Goal: Find specific page/section: Find specific page/section

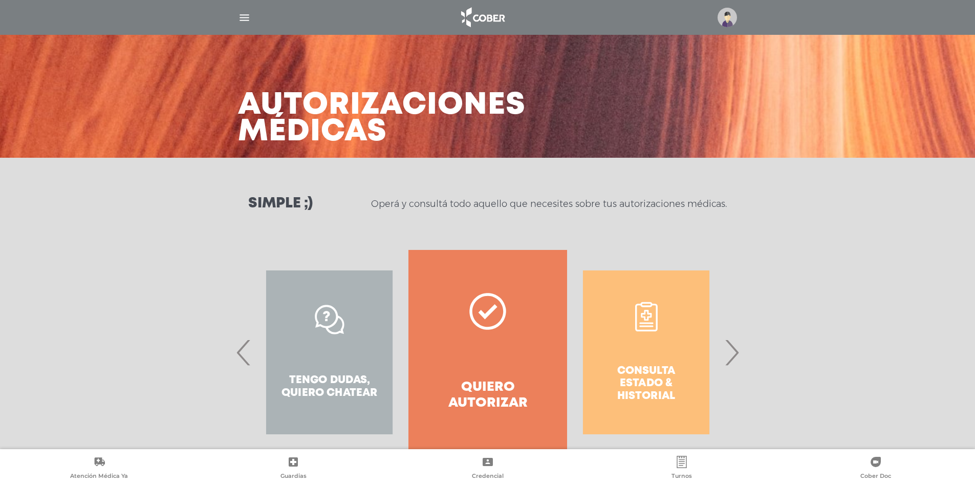
click at [726, 20] on img at bounding box center [727, 17] width 19 height 19
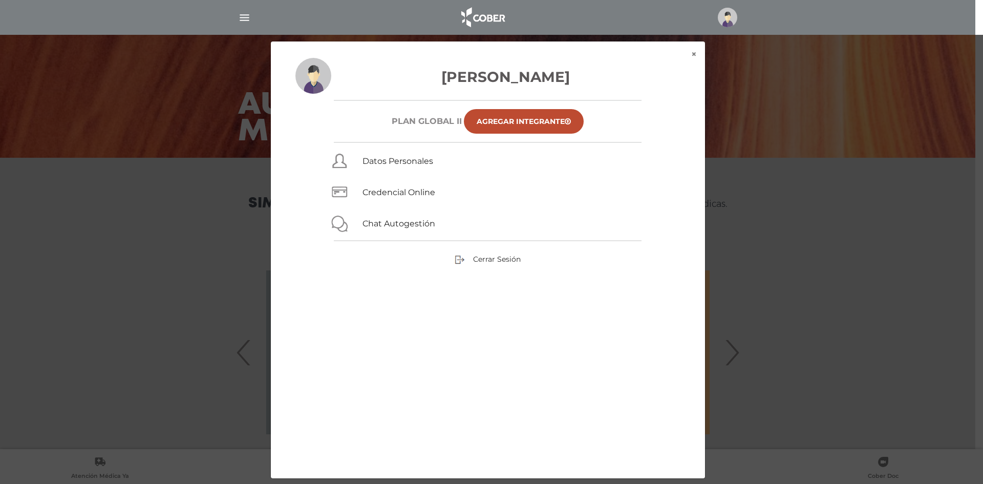
click at [780, 244] on div "× × [PERSON_NAME] Plan GLOBAL II Agregar Integrante Datos Personales Credencial…" at bounding box center [492, 260] width 934 height 438
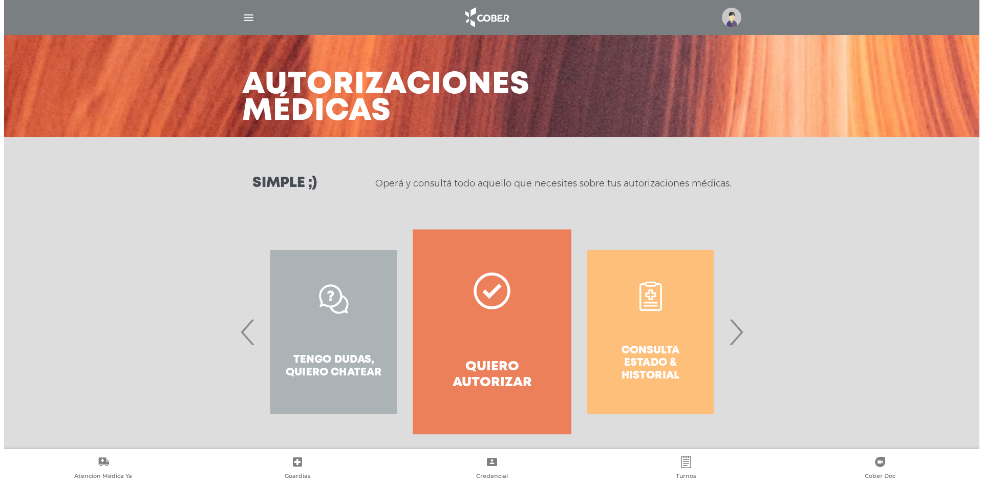
scroll to position [30, 0]
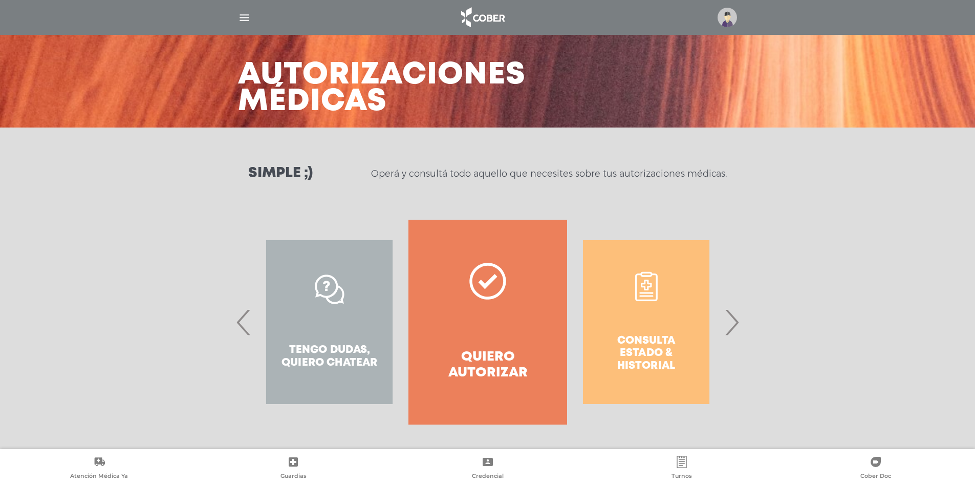
click at [247, 5] on nav at bounding box center [487, 17] width 975 height 35
click at [246, 15] on img "button" at bounding box center [244, 17] width 13 height 13
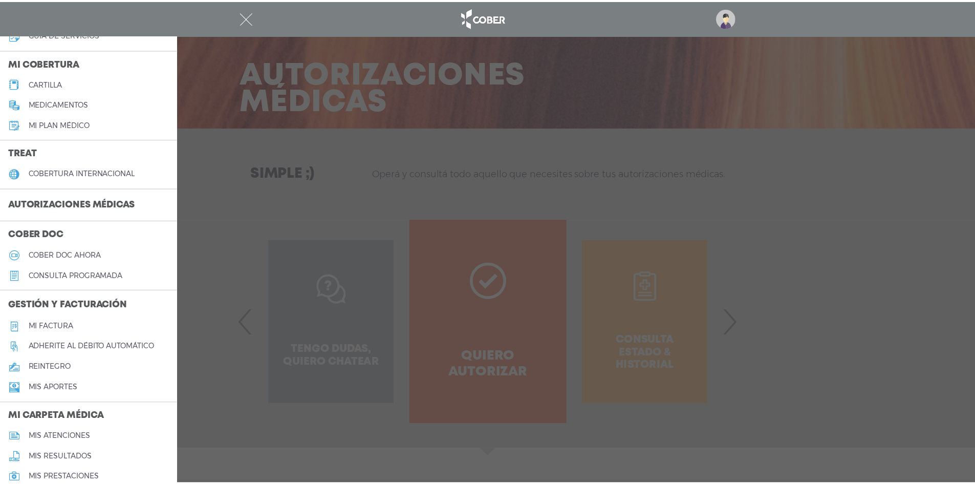
scroll to position [205, 0]
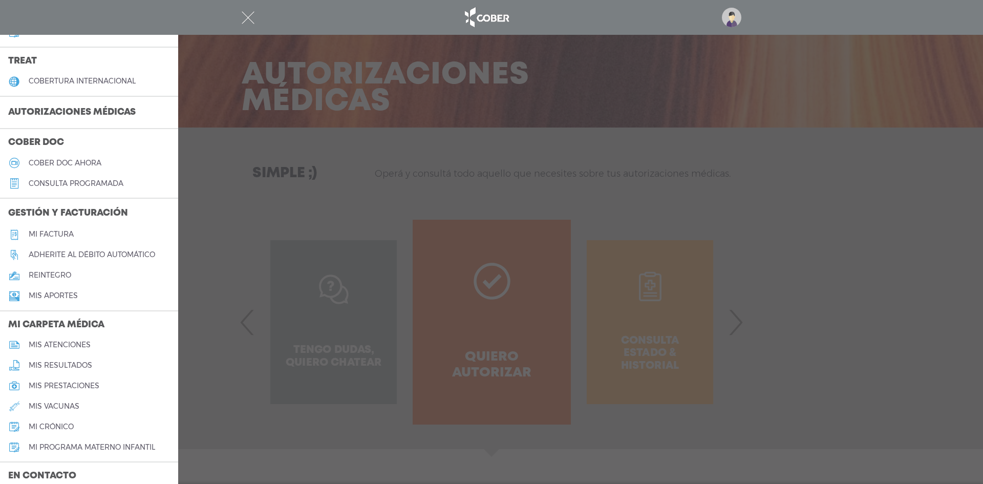
click at [56, 237] on h5 "Mi factura" at bounding box center [51, 234] width 45 height 9
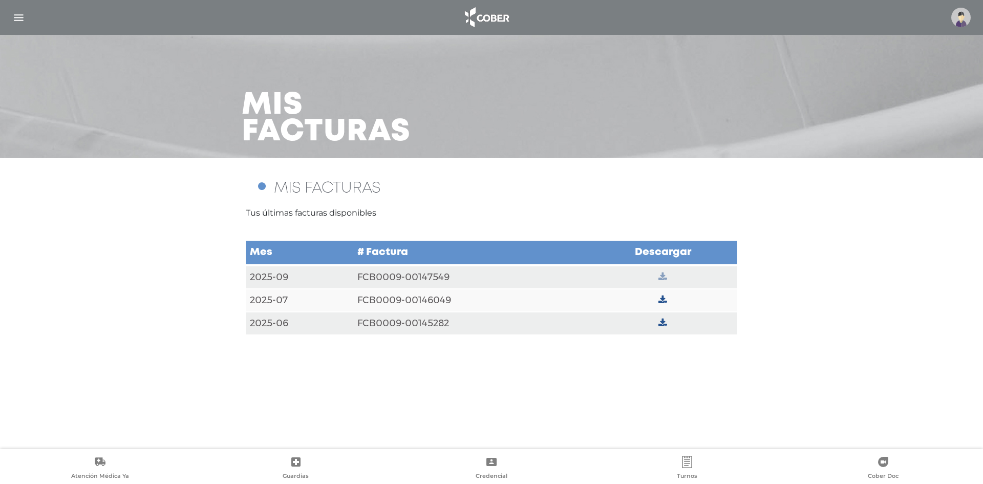
click at [666, 278] on icon at bounding box center [662, 276] width 9 height 9
